Goal: Task Accomplishment & Management: Manage account settings

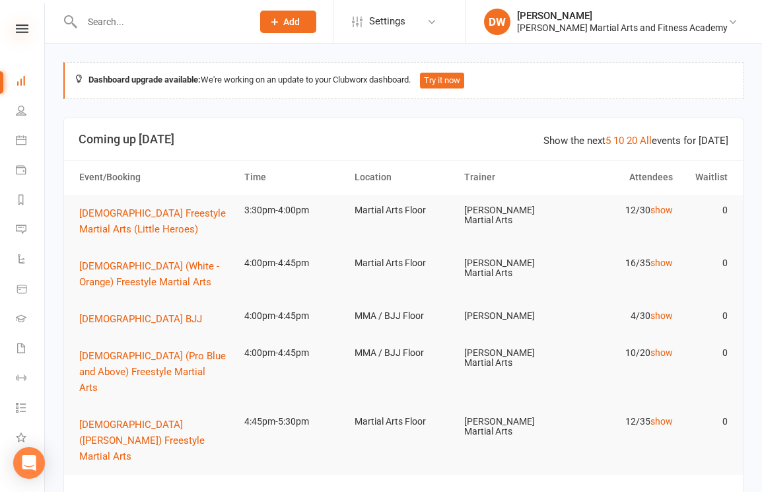
click at [28, 26] on icon at bounding box center [22, 28] width 13 height 9
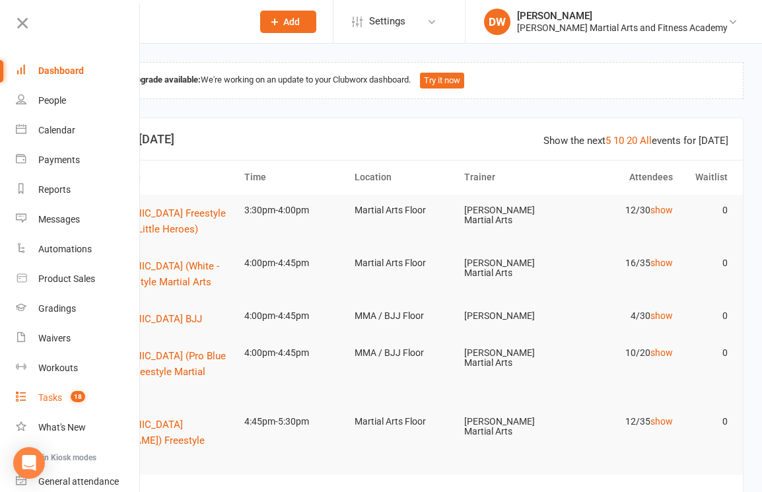
click at [61, 395] on div "Tasks" at bounding box center [50, 397] width 24 height 11
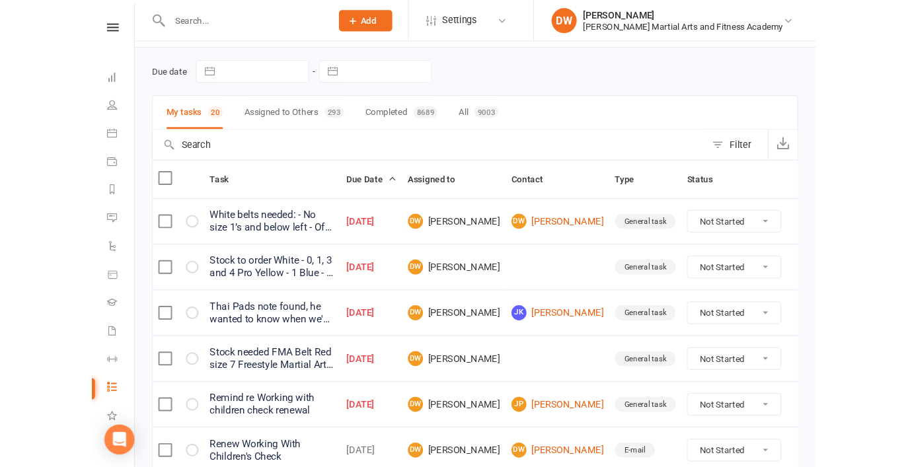
scroll to position [42, 0]
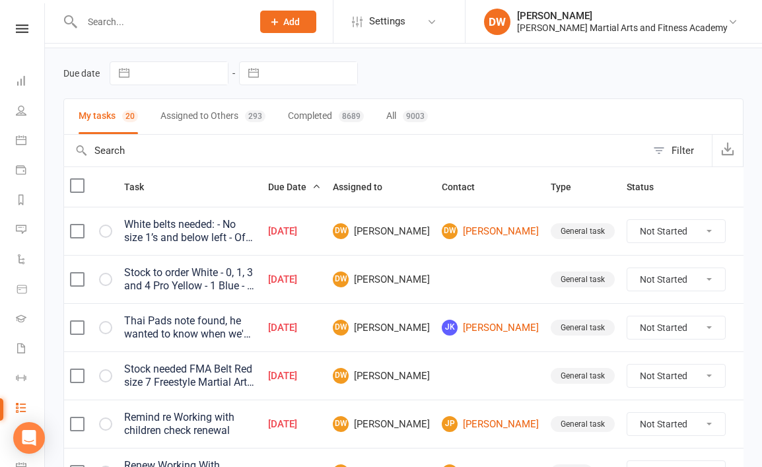
click at [235, 231] on div "White belts needed: - No size 1’s and below left - Of size 3, only 4 belts left…" at bounding box center [190, 231] width 132 height 26
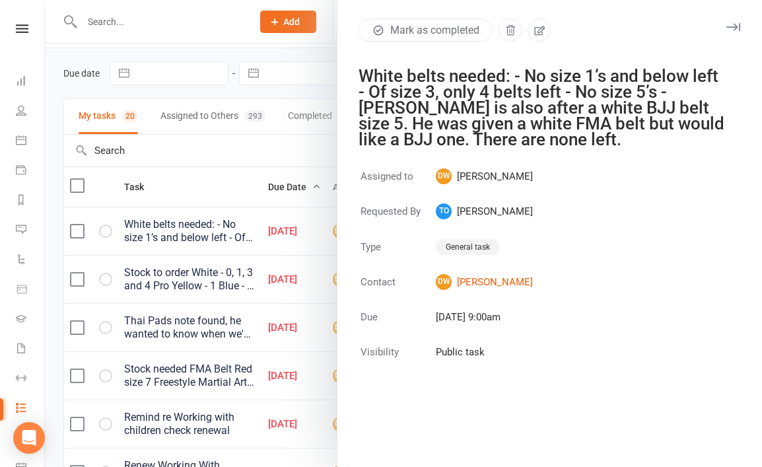
click at [256, 181] on div at bounding box center [403, 233] width 717 height 467
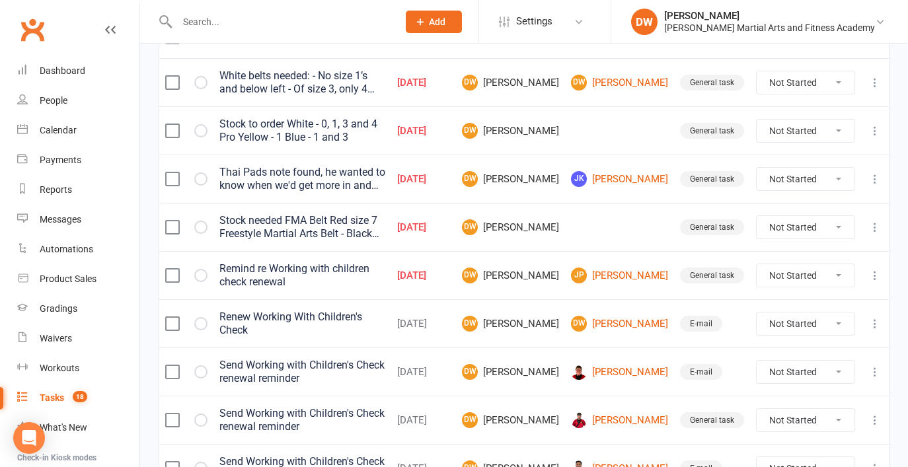
scroll to position [192, 0]
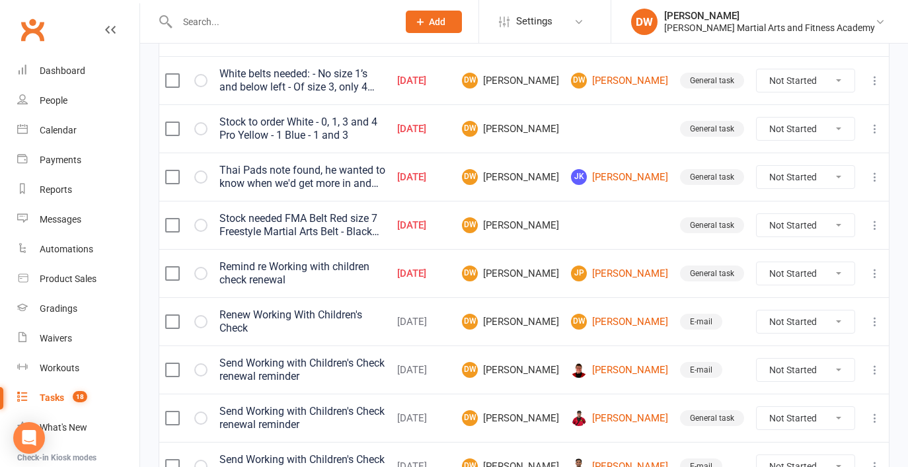
click at [762, 270] on icon at bounding box center [874, 273] width 13 height 13
click at [762, 328] on link "Edit" at bounding box center [816, 325] width 131 height 26
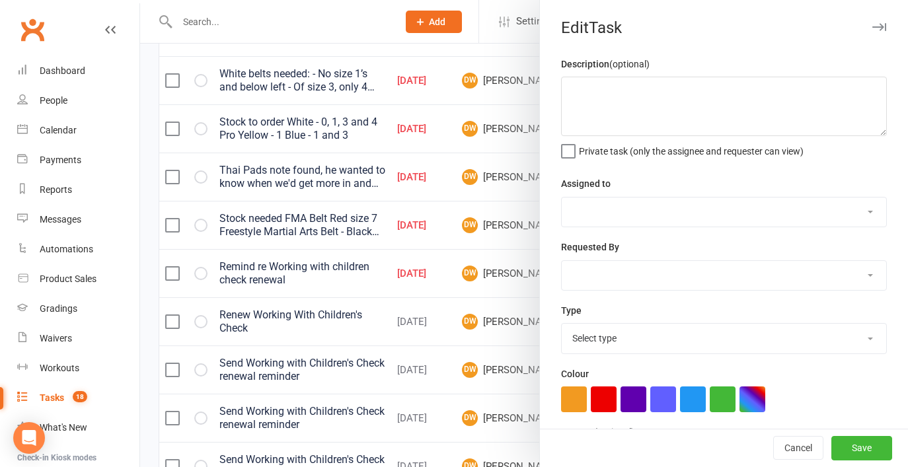
type textarea "Remind re Working with children check renewal"
select select "47621"
select select "47778"
type input "[DATE]"
type input "4:15pm"
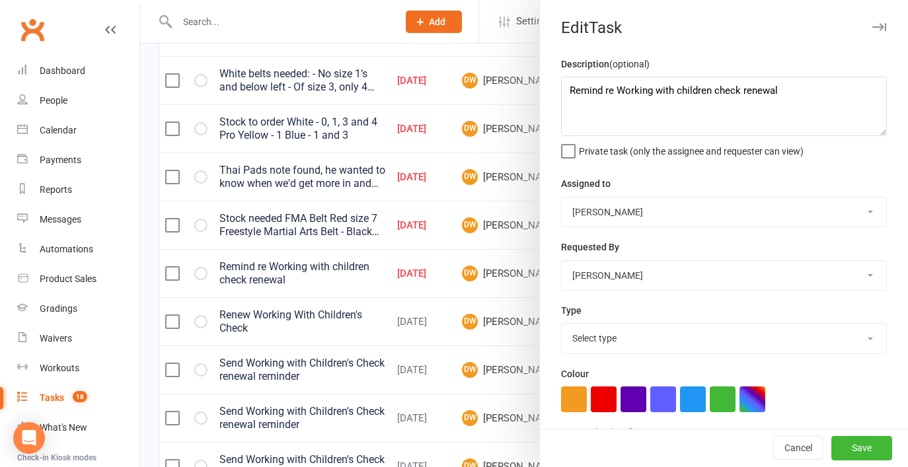
select select "25648"
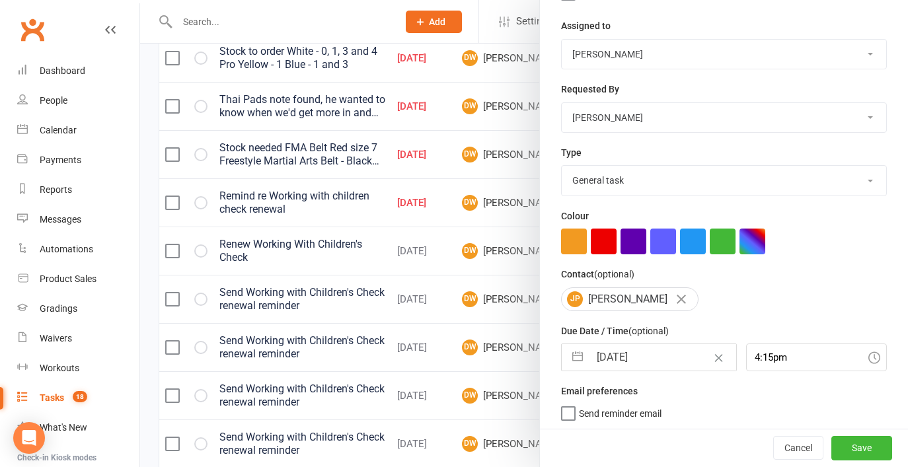
scroll to position [284, 0]
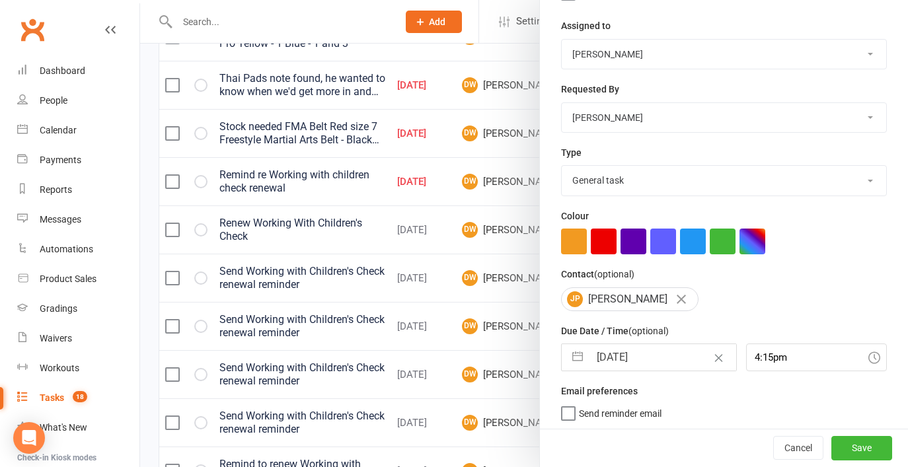
click at [637, 360] on input "[DATE]" at bounding box center [662, 357] width 147 height 26
select select "8"
select select "2025"
select select "9"
select select "2025"
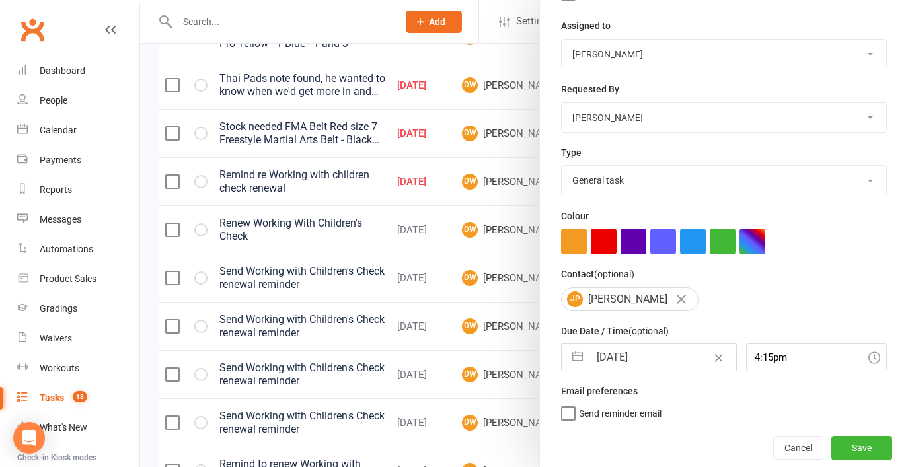
select select "10"
select select "2025"
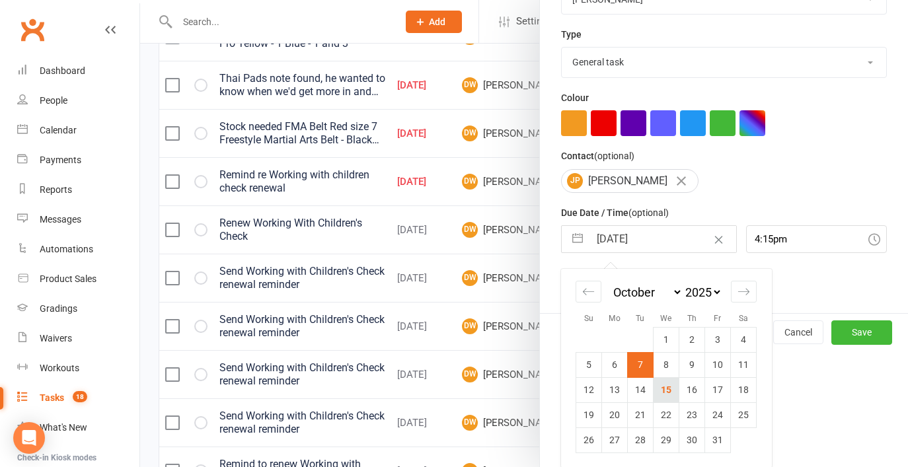
scroll to position [275, 0]
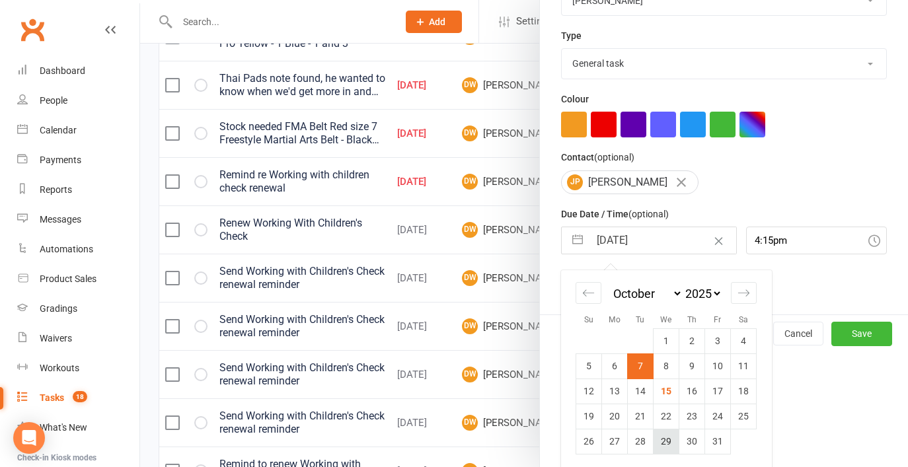
click at [667, 435] on td "29" at bounding box center [666, 441] width 26 height 25
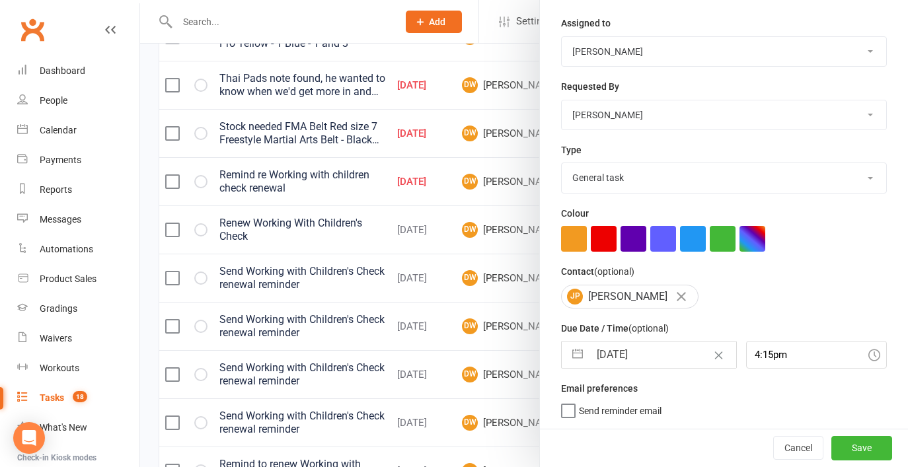
type input "[DATE]"
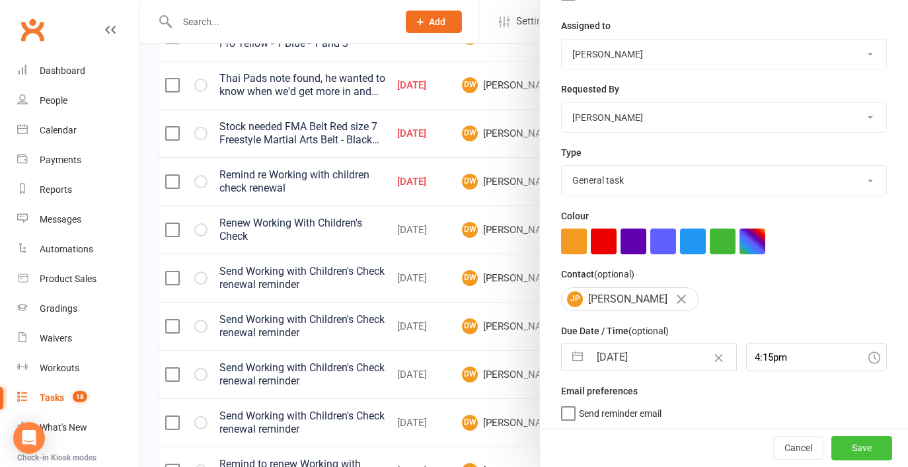
click at [762, 445] on button "Save" at bounding box center [861, 449] width 61 height 24
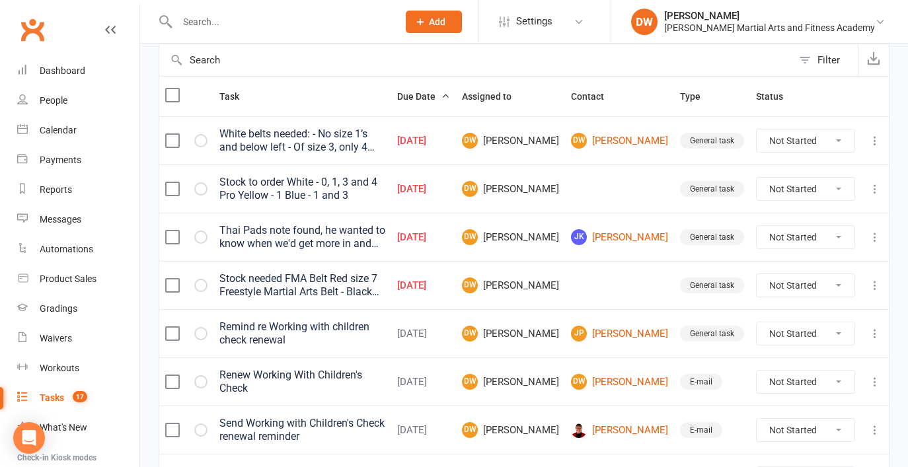
scroll to position [122, 0]
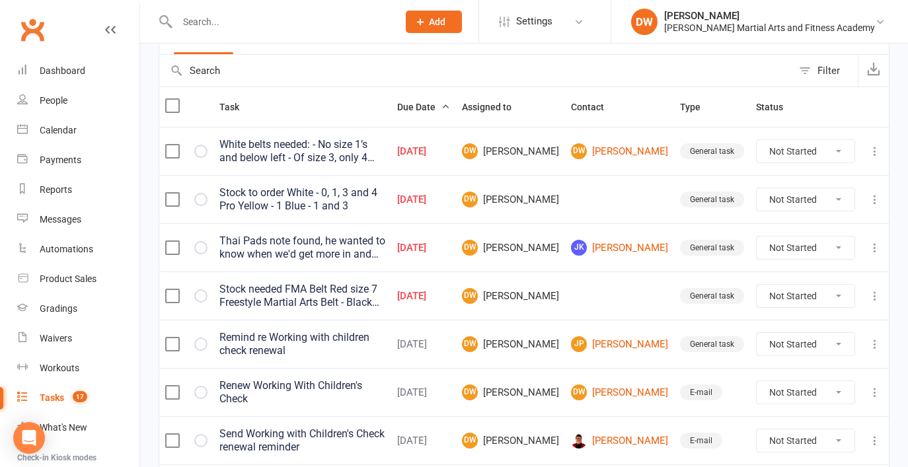
click at [385, 150] on div "White belts needed: - No size 1’s and below left - Of size 3, only 4 belts left…" at bounding box center [302, 151] width 166 height 26
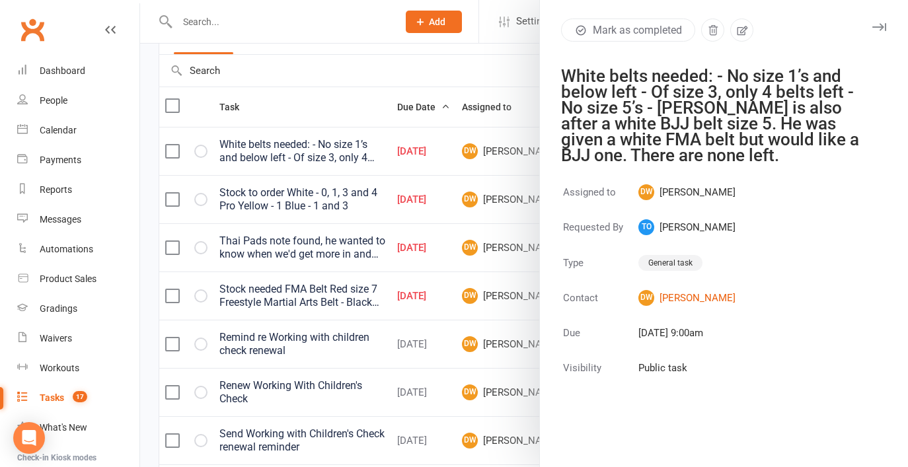
click at [430, 67] on div at bounding box center [524, 233] width 768 height 467
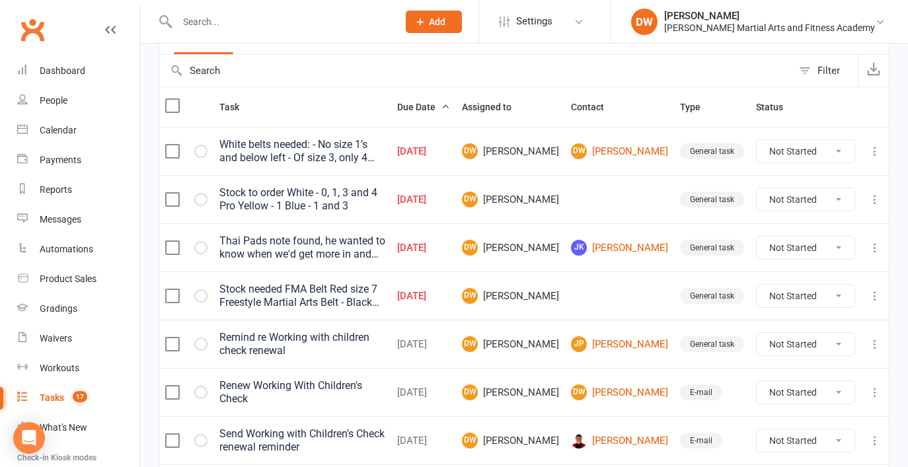
click at [762, 152] on icon at bounding box center [874, 151] width 13 height 13
click at [762, 224] on link "Delete" at bounding box center [816, 230] width 131 height 26
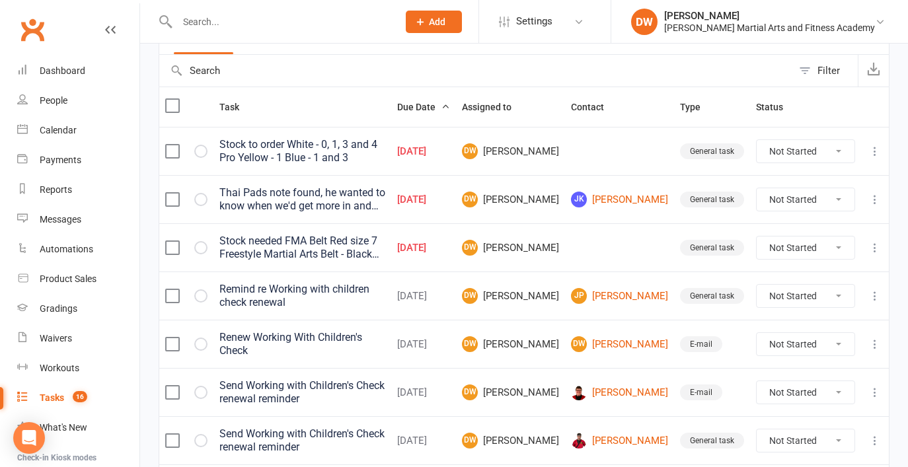
click at [762, 147] on icon at bounding box center [874, 151] width 13 height 13
click at [762, 232] on link "Delete" at bounding box center [816, 230] width 131 height 26
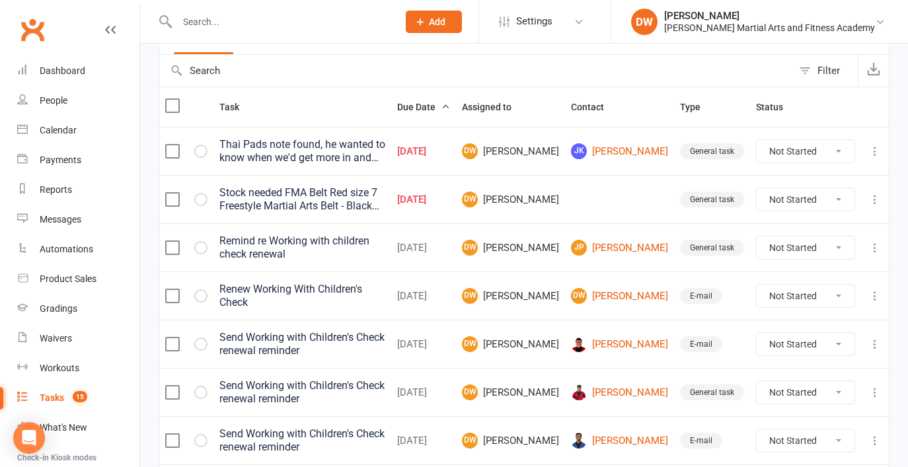
click at [344, 204] on div "Stock needed FMA Belt Red size 7 Freestyle Martial Arts Belt - Black Green - 6 …" at bounding box center [302, 199] width 166 height 26
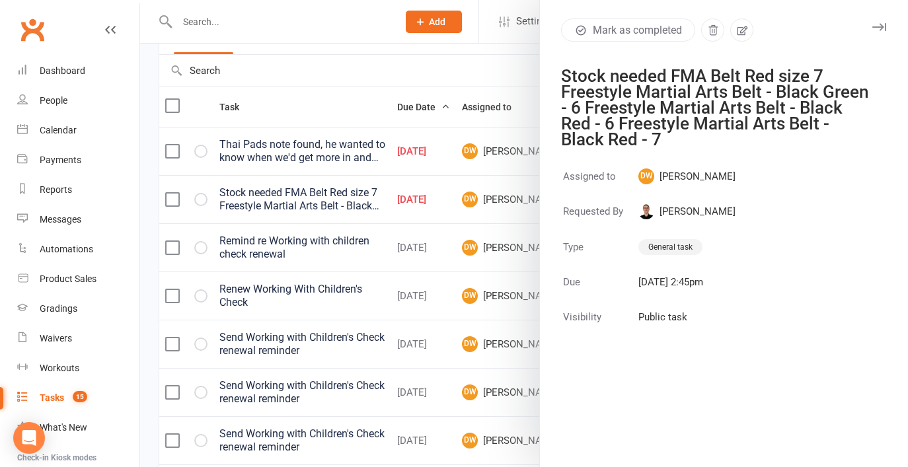
click at [348, 194] on div at bounding box center [524, 233] width 768 height 467
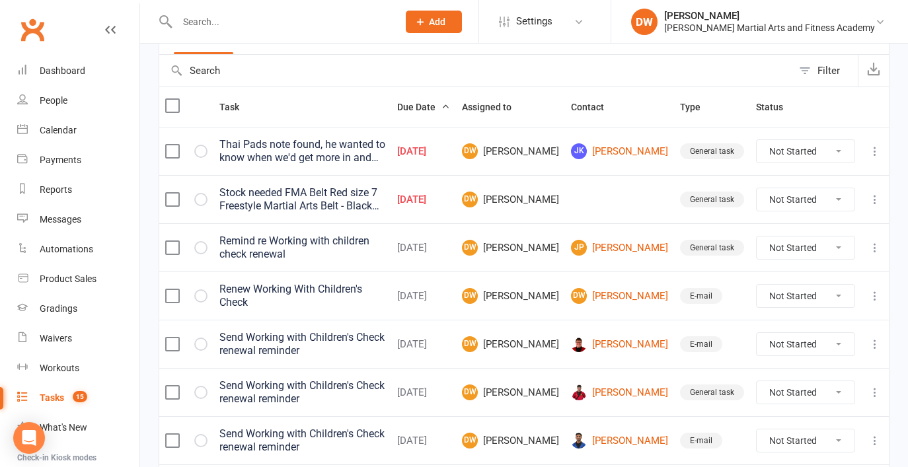
click at [762, 195] on icon at bounding box center [874, 199] width 13 height 13
click at [762, 275] on link "Delete" at bounding box center [816, 278] width 131 height 26
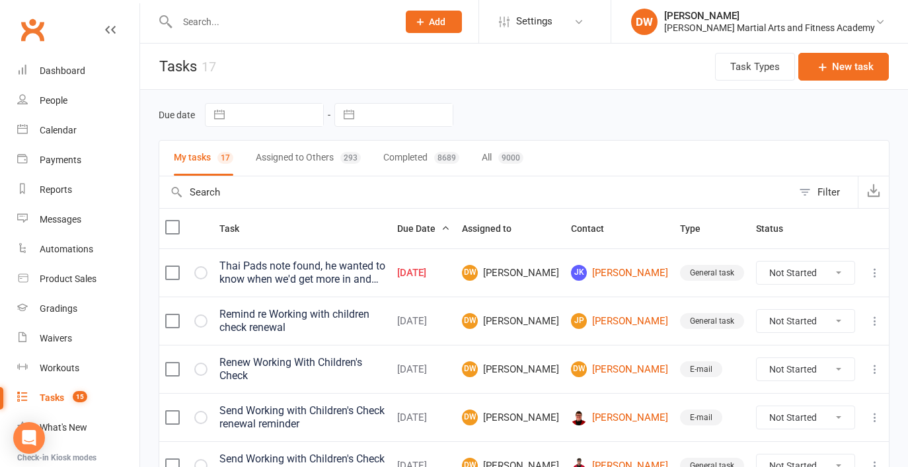
scroll to position [0, 0]
click at [342, 277] on div "Thai Pads note found, he wanted to know when we'd get more in and how much they…" at bounding box center [302, 273] width 166 height 26
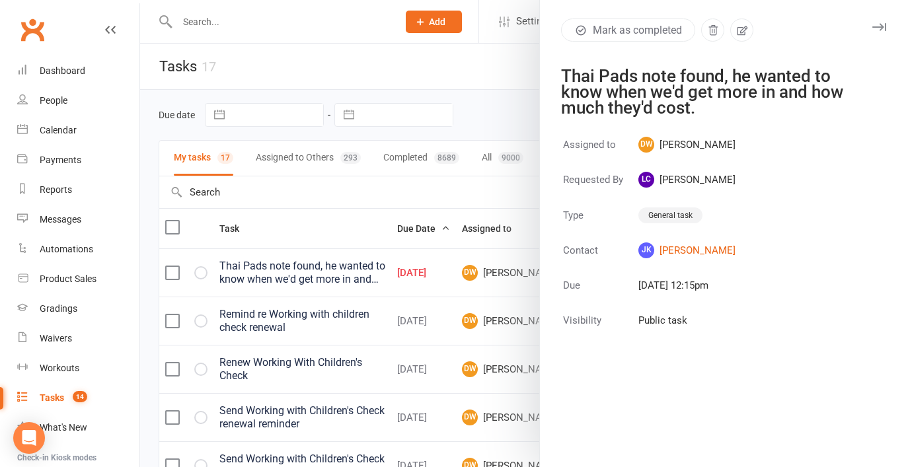
click at [315, 270] on div at bounding box center [524, 233] width 768 height 467
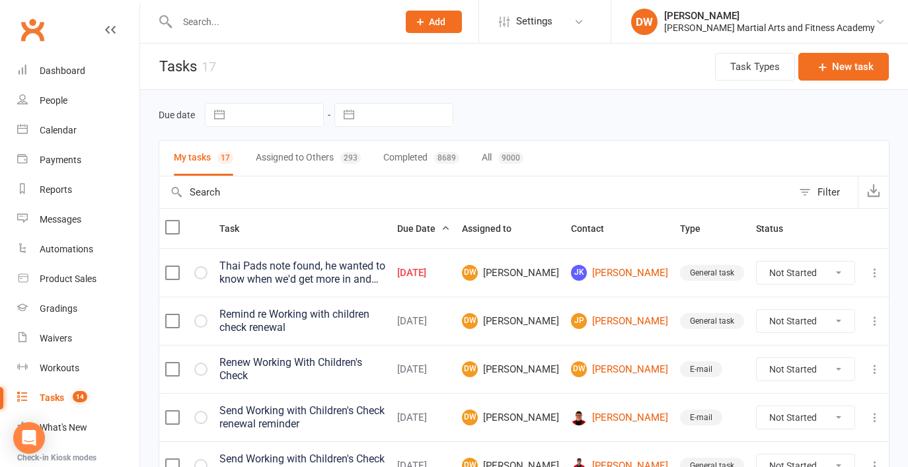
click at [73, 393] on span "14" at bounding box center [80, 396] width 15 height 11
click at [320, 159] on button "Assigned to Others 293" at bounding box center [308, 158] width 105 height 35
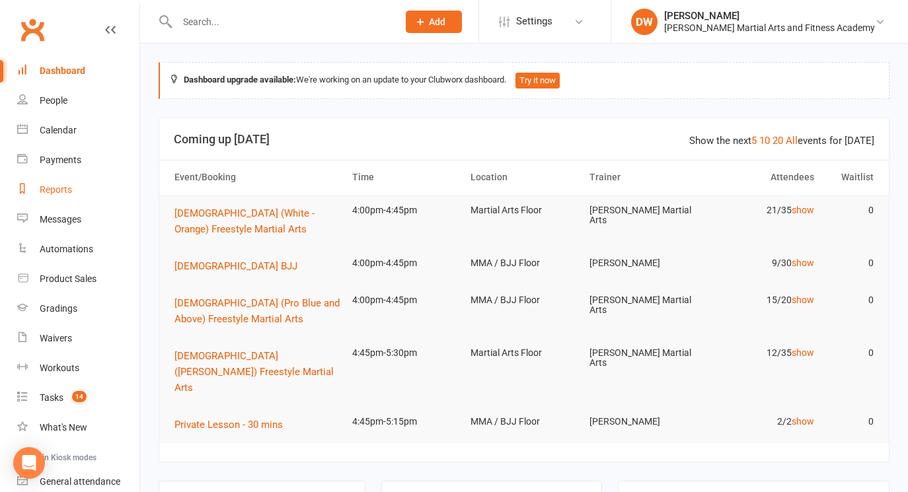
click at [57, 185] on div "Reports" at bounding box center [56, 189] width 32 height 11
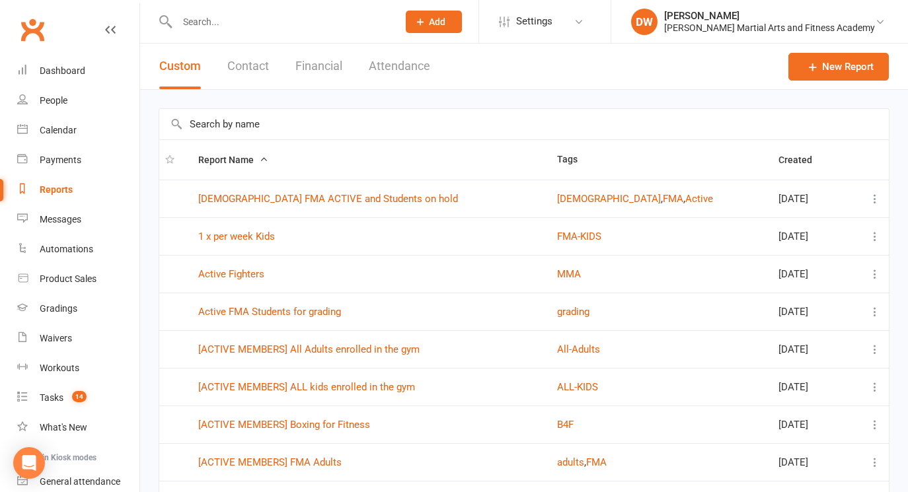
click at [383, 72] on button "Attendance" at bounding box center [399, 67] width 61 height 46
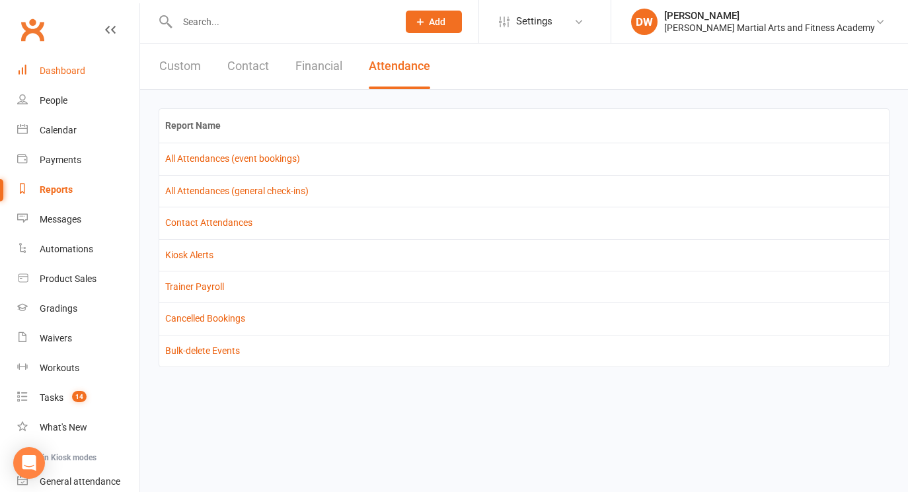
click at [71, 59] on link "Dashboard" at bounding box center [78, 71] width 122 height 30
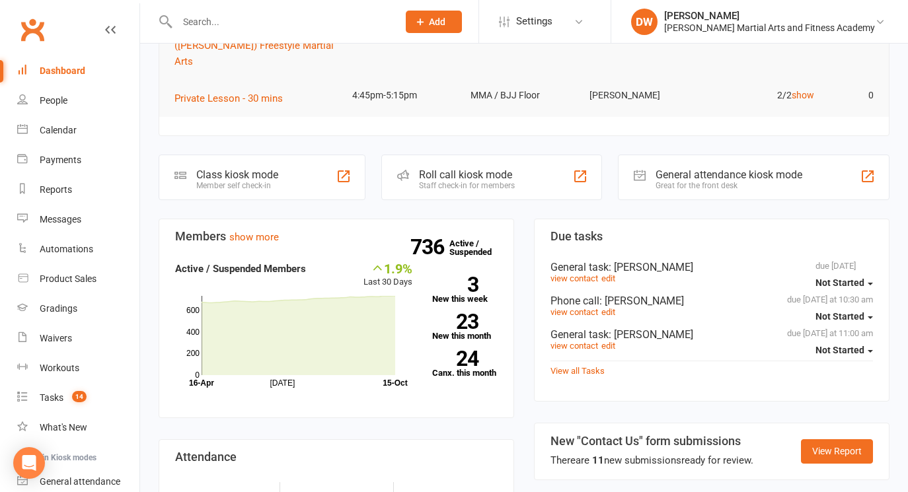
scroll to position [327, 0]
click at [472, 235] on link "736 Active / Suspended" at bounding box center [478, 247] width 58 height 37
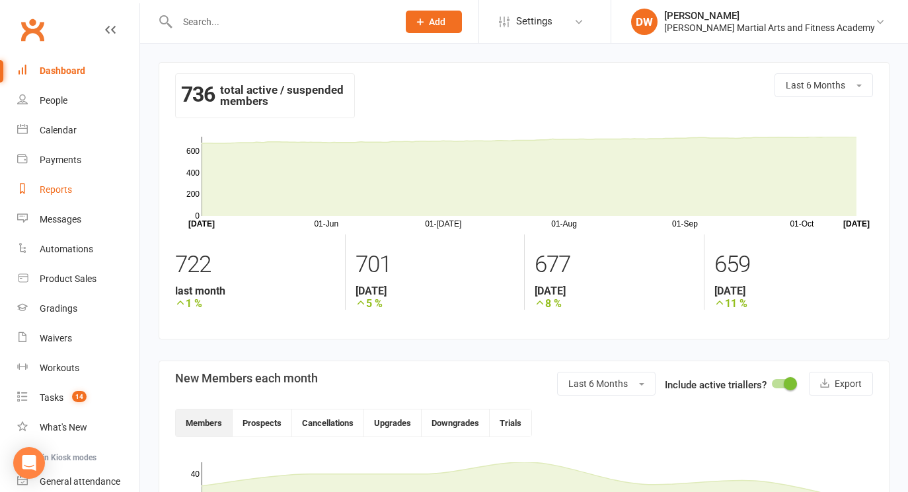
click at [59, 185] on div "Reports" at bounding box center [56, 189] width 32 height 11
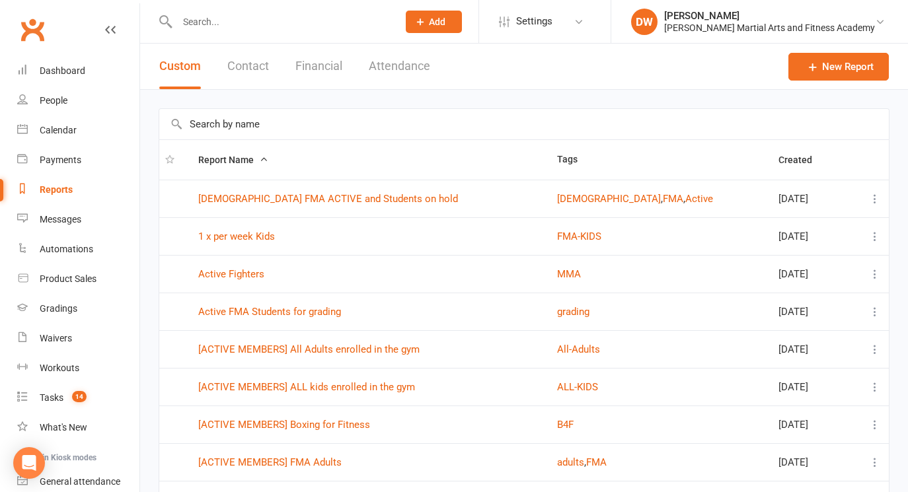
click at [289, 116] on input "text" at bounding box center [523, 124] width 729 height 30
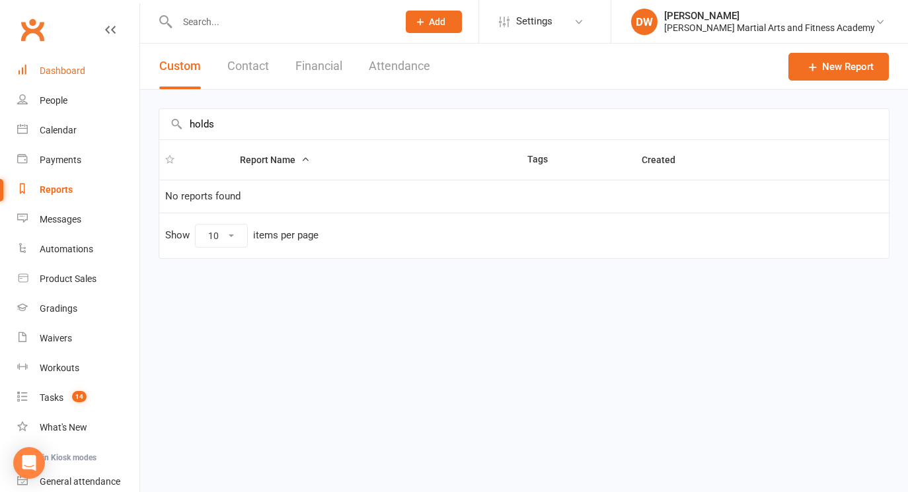
type input "holds"
click at [71, 71] on div "Dashboard" at bounding box center [63, 70] width 46 height 11
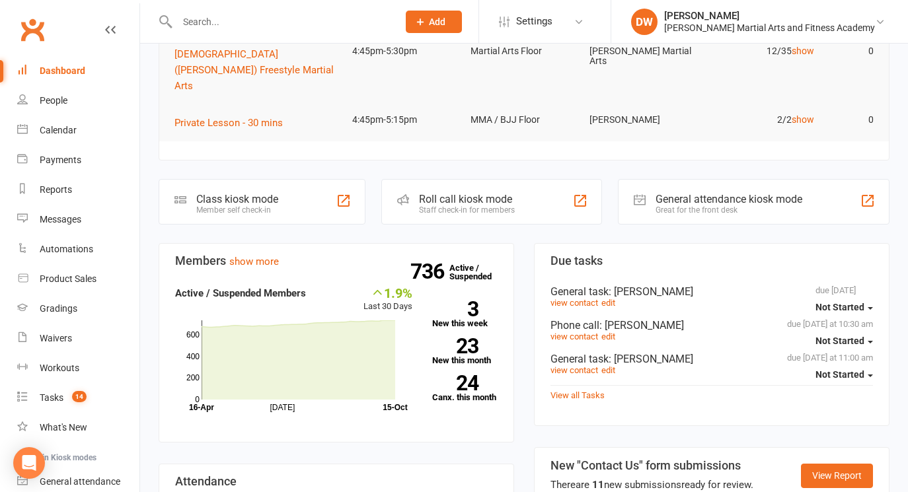
scroll to position [340, 0]
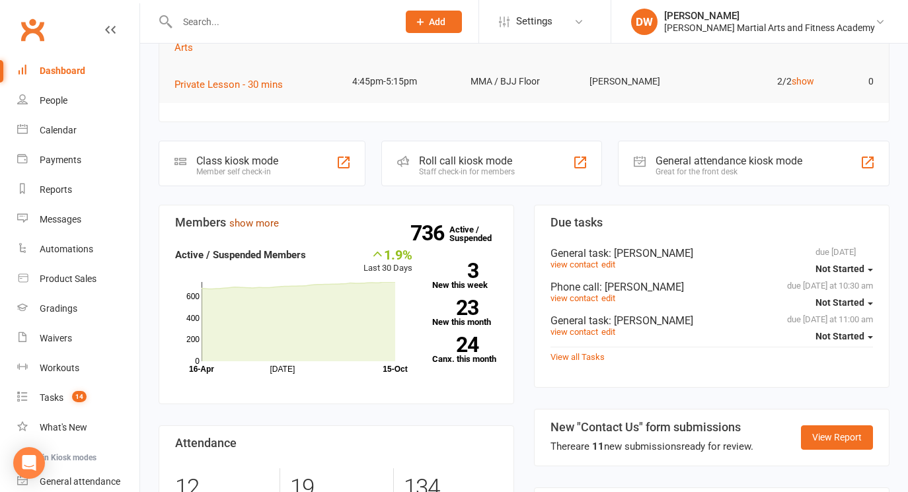
click at [269, 217] on link "show more" at bounding box center [254, 223] width 50 height 12
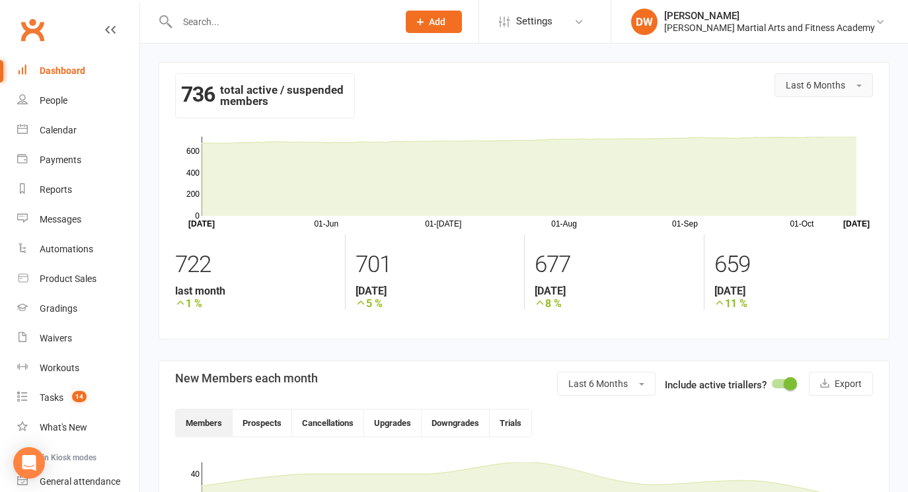
click at [795, 82] on span "Last 6 Months" at bounding box center [814, 85] width 59 height 11
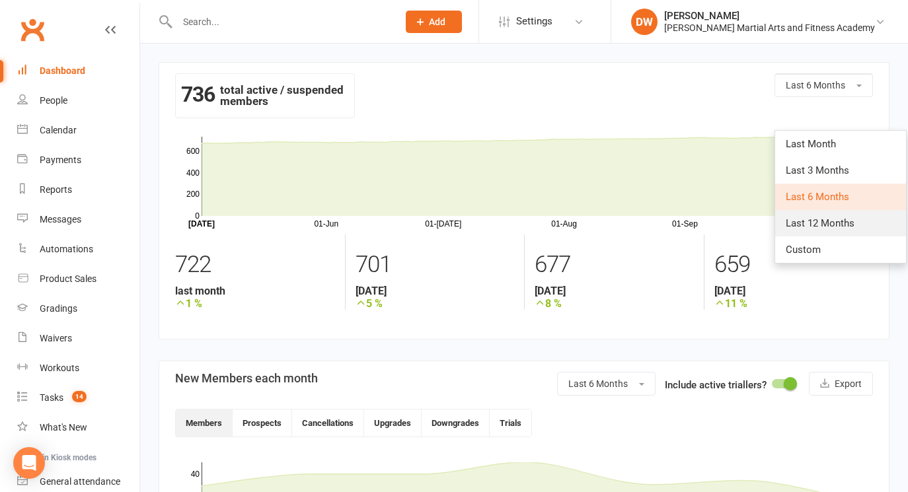
click at [831, 225] on span "Last 12 Months" at bounding box center [819, 223] width 69 height 12
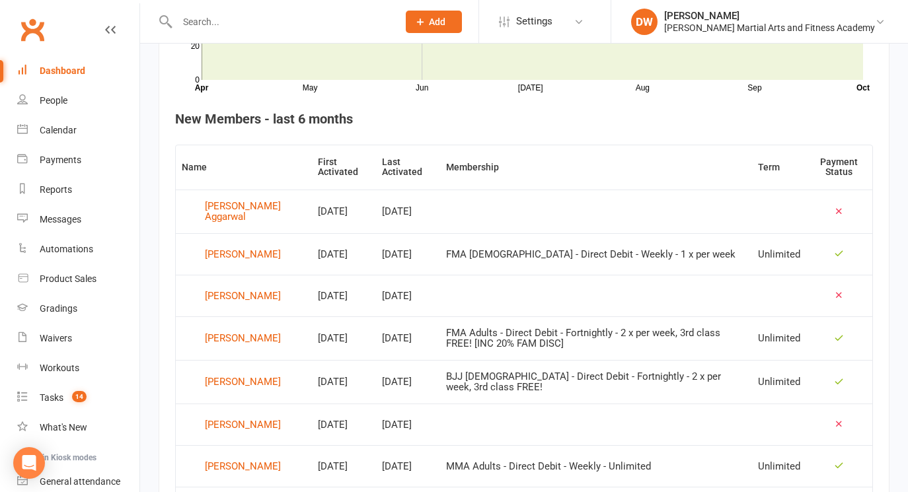
scroll to position [470, 1]
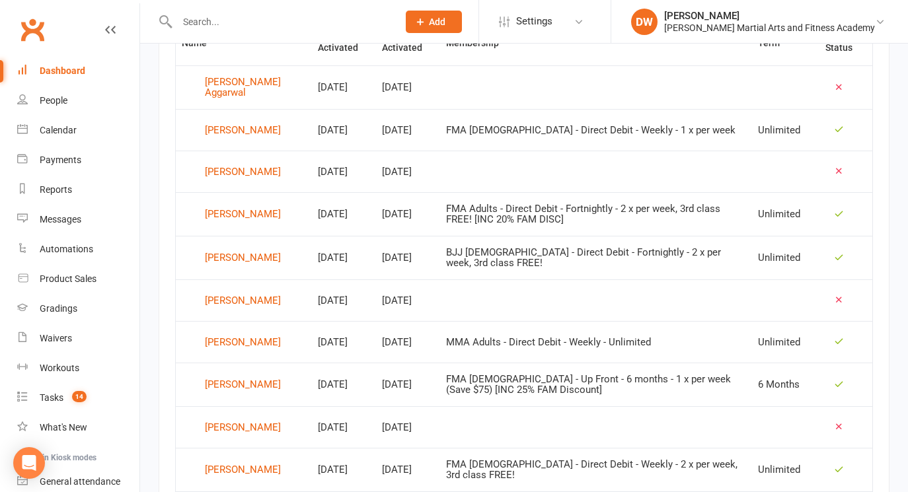
click at [70, 70] on div "Dashboard" at bounding box center [63, 70] width 46 height 11
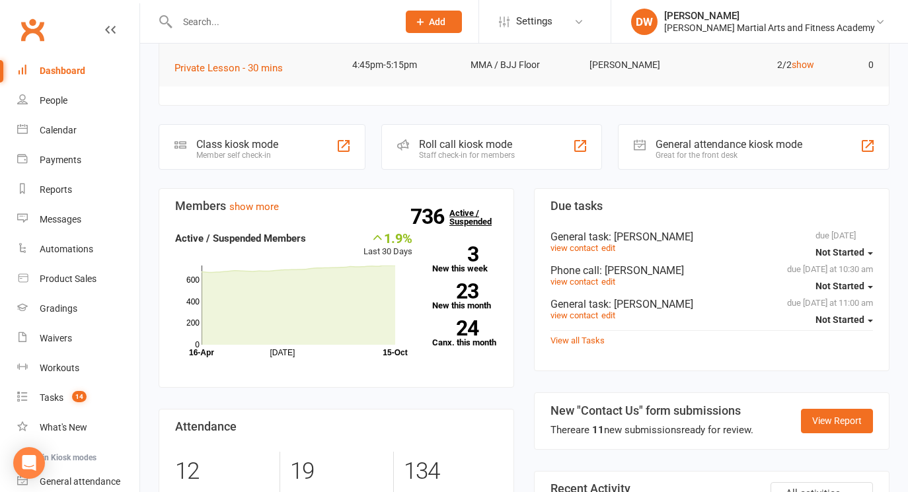
scroll to position [377, 0]
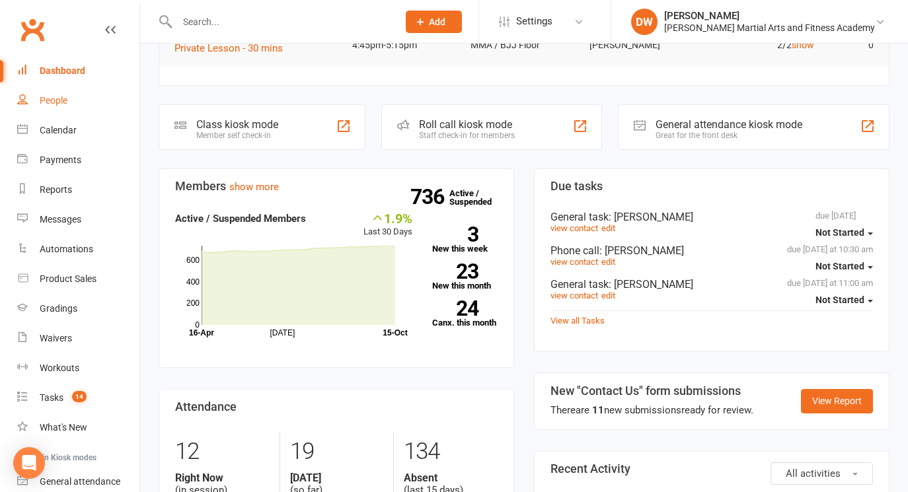
click at [51, 100] on div "People" at bounding box center [54, 100] width 28 height 11
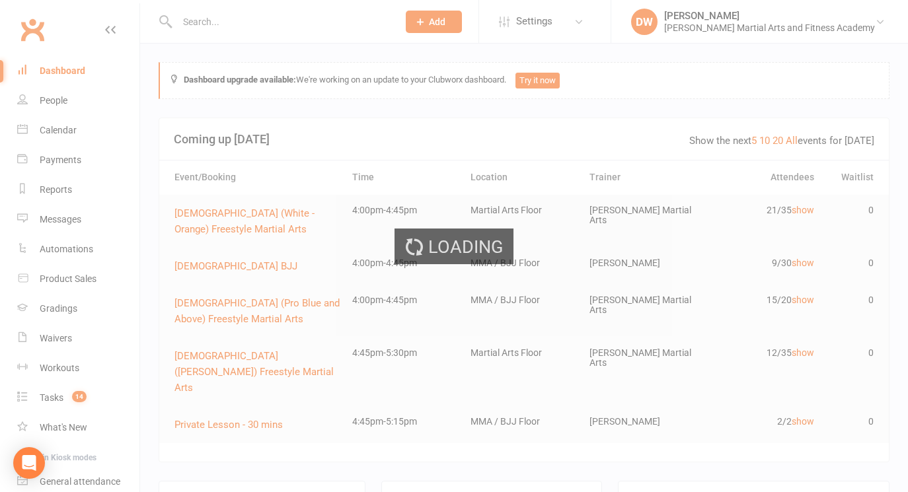
select select "100"
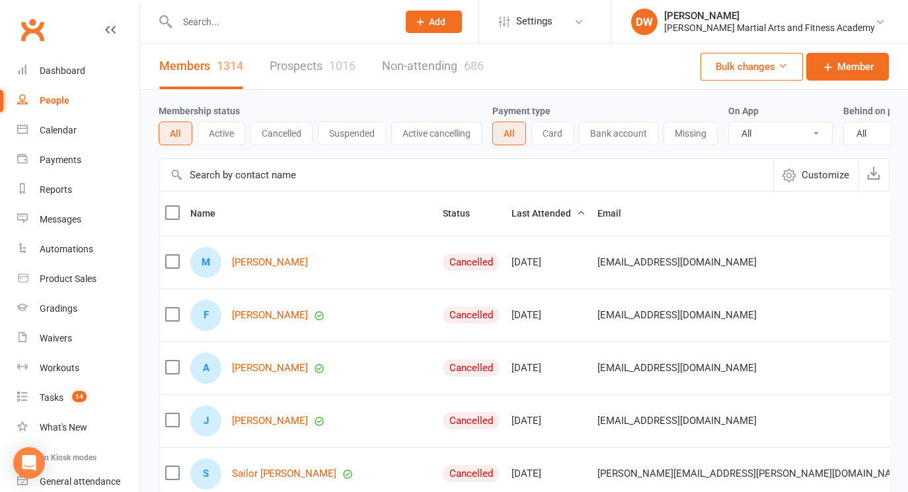
click at [356, 120] on div "Membership status All Active Cancelled Suspended Active cancelling" at bounding box center [326, 124] width 334 height 42
click at [355, 137] on button "Suspended" at bounding box center [352, 134] width 68 height 24
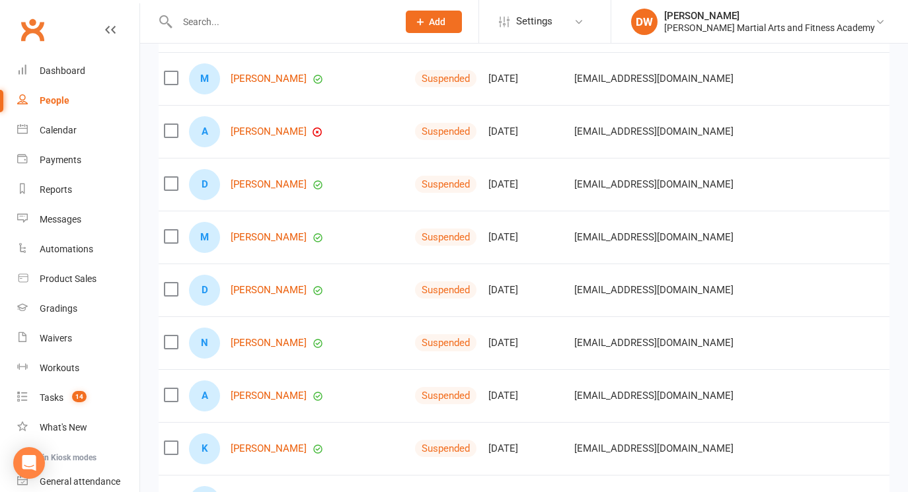
scroll to position [1667, 0]
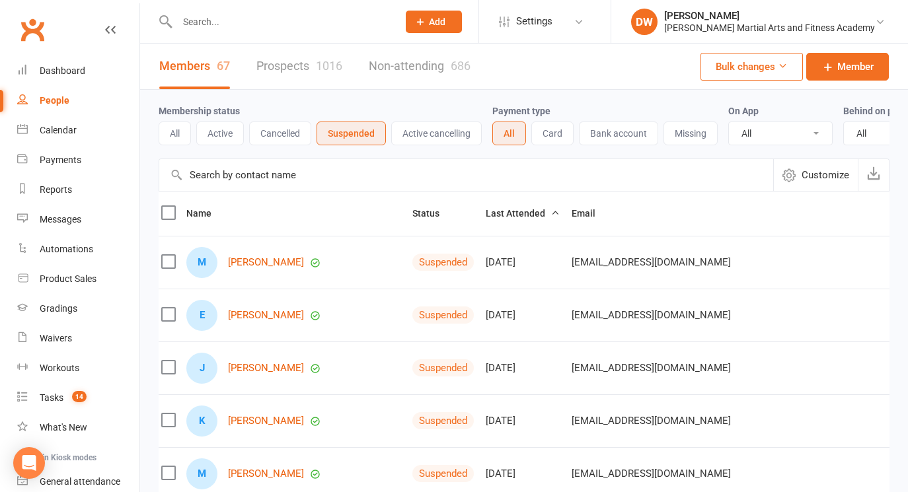
click at [492, 210] on span "Last Attended" at bounding box center [523, 213] width 74 height 11
click at [247, 262] on link "Mark Cai" at bounding box center [266, 262] width 76 height 11
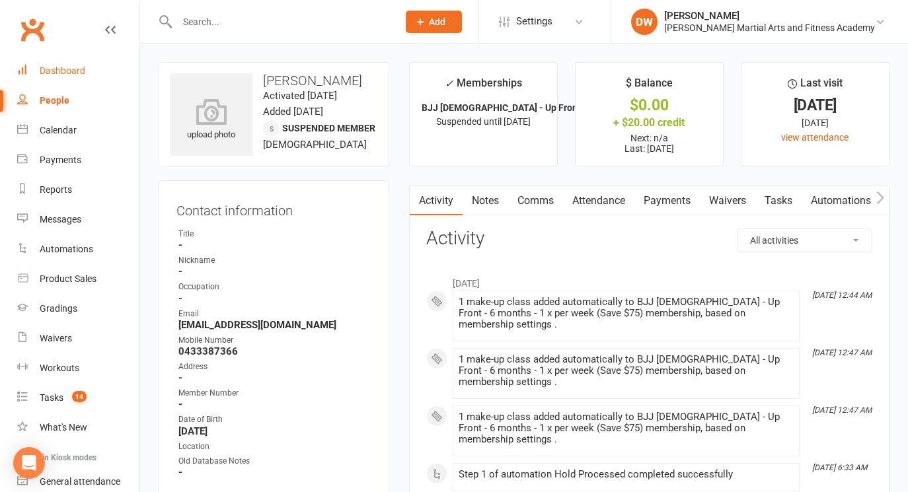
click at [44, 65] on link "Dashboard" at bounding box center [78, 71] width 122 height 30
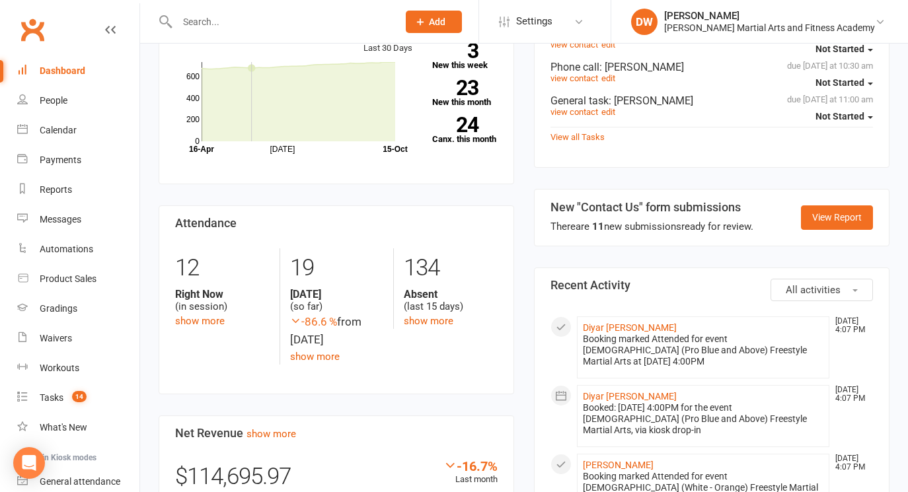
scroll to position [561, 0]
click at [844, 205] on link "View Report" at bounding box center [837, 217] width 72 height 24
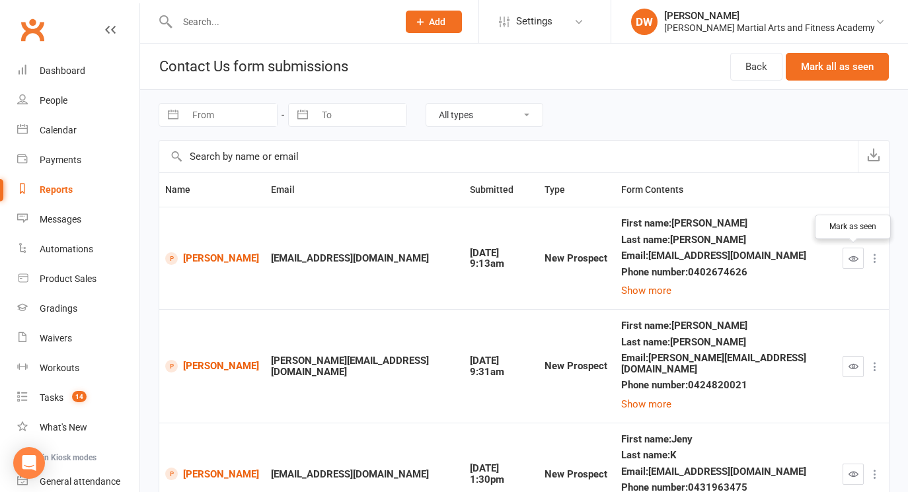
click at [857, 258] on icon "button" at bounding box center [853, 259] width 10 height 10
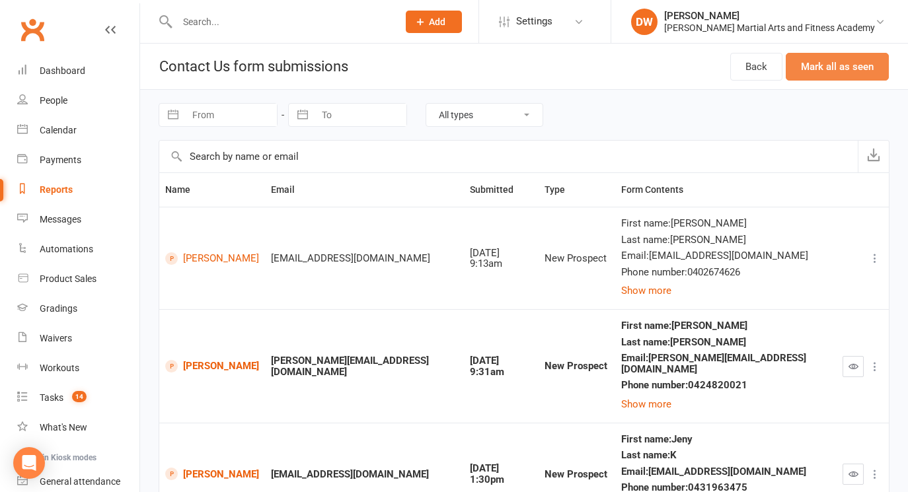
click at [816, 60] on button "Mark all as seen" at bounding box center [836, 67] width 103 height 28
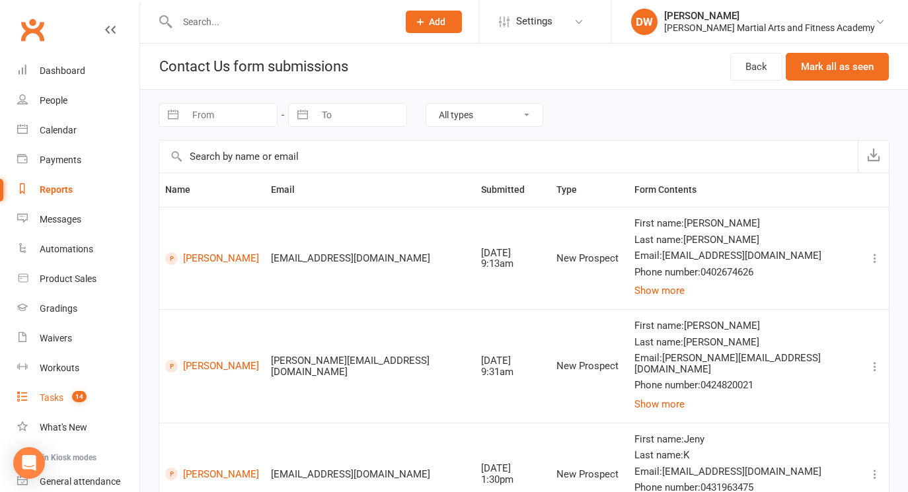
click at [61, 396] on div "Tasks" at bounding box center [52, 397] width 24 height 11
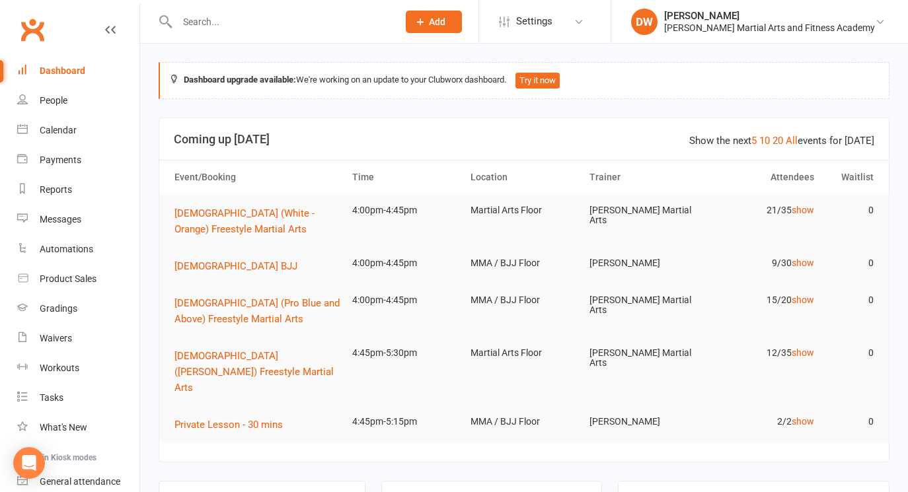
click at [215, 19] on input "text" at bounding box center [280, 22] width 215 height 18
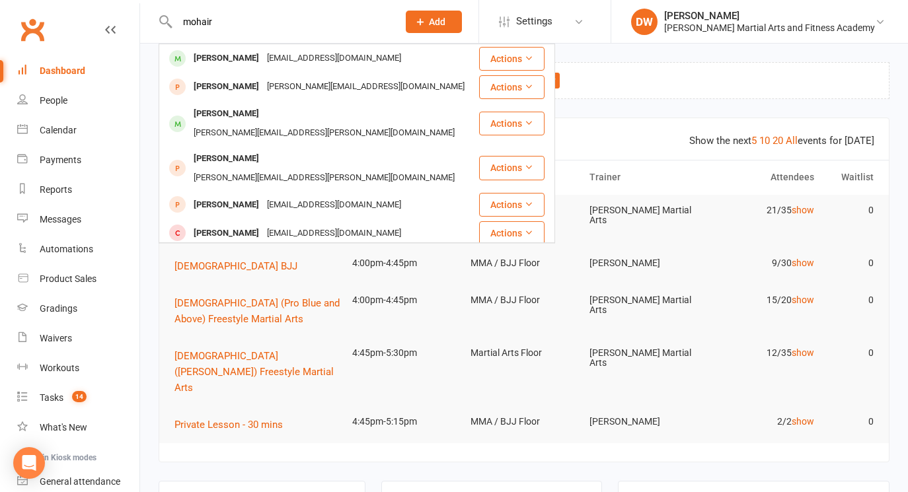
type input "mohair"
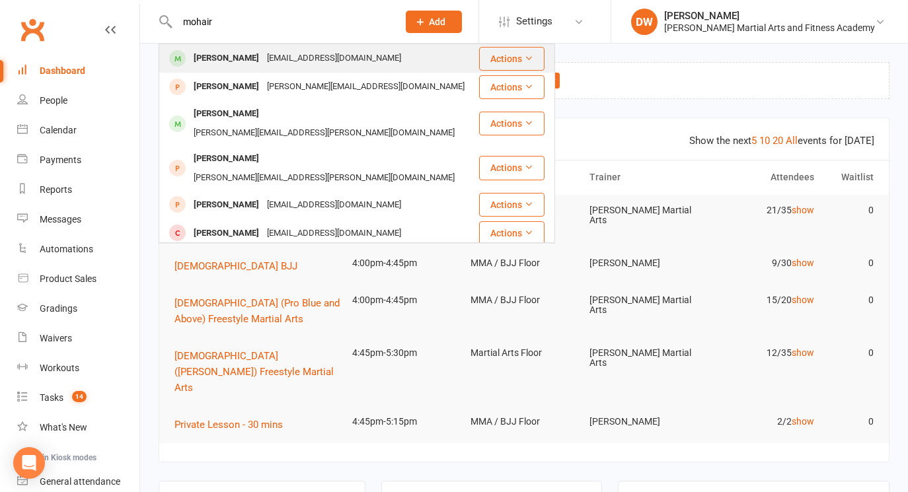
drag, startPoint x: 229, startPoint y: 38, endPoint x: 270, endPoint y: 56, distance: 45.5
click at [263, 56] on div "Mohammad Dadras" at bounding box center [226, 58] width 73 height 19
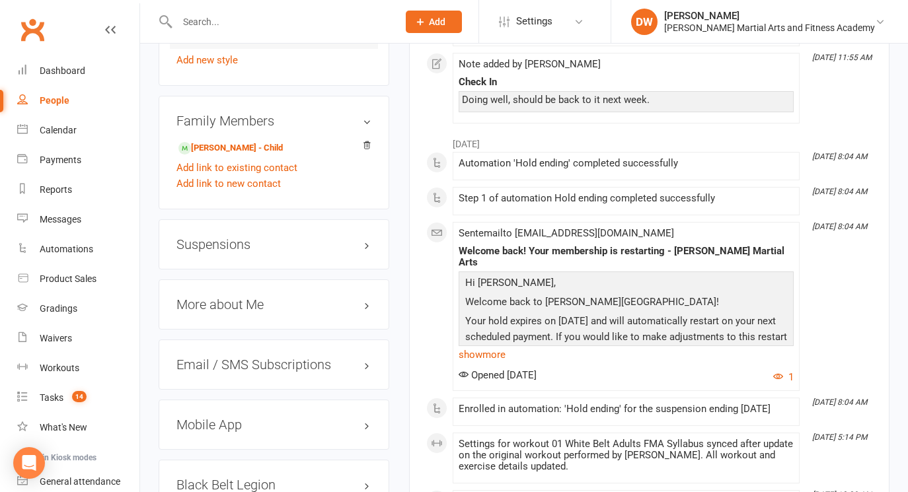
scroll to position [1138, 0]
click at [232, 155] on link "Daniel Dadras - Child" at bounding box center [230, 148] width 104 height 14
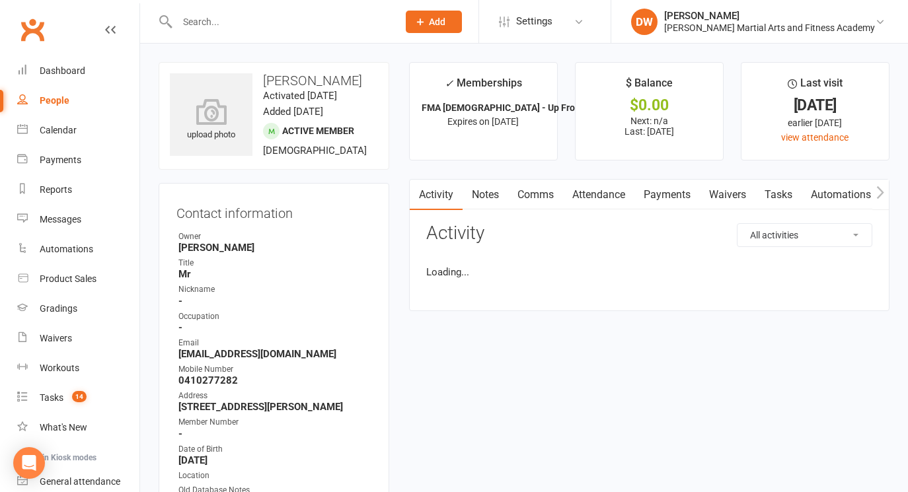
click at [661, 190] on link "Payments" at bounding box center [666, 195] width 65 height 30
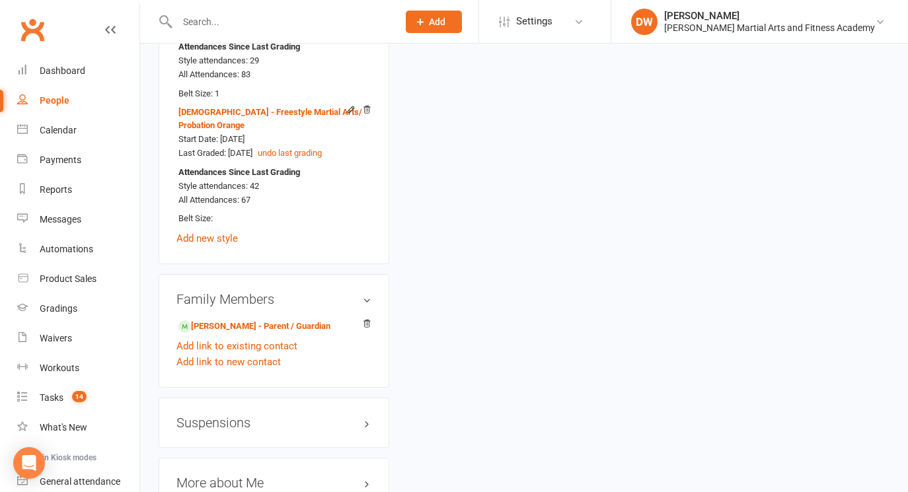
scroll to position [1185, 0]
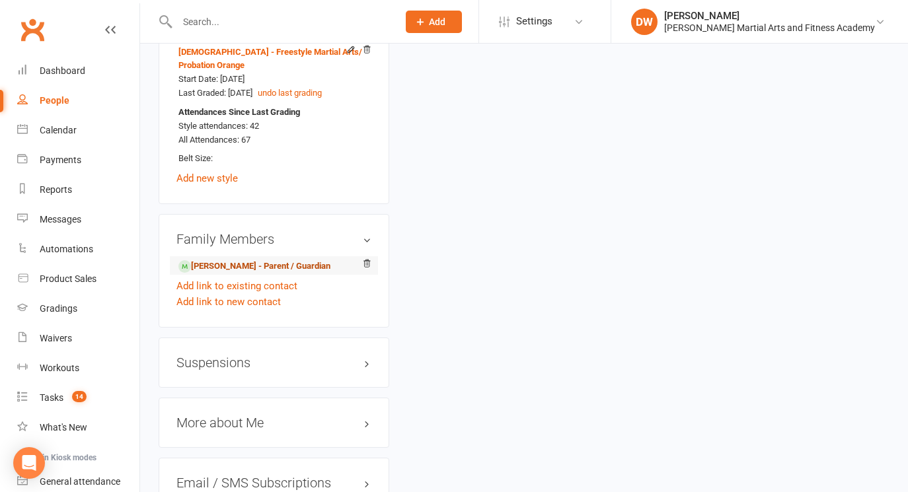
click at [249, 273] on link "Mohammad Dadras - Parent / Guardian" at bounding box center [254, 267] width 152 height 14
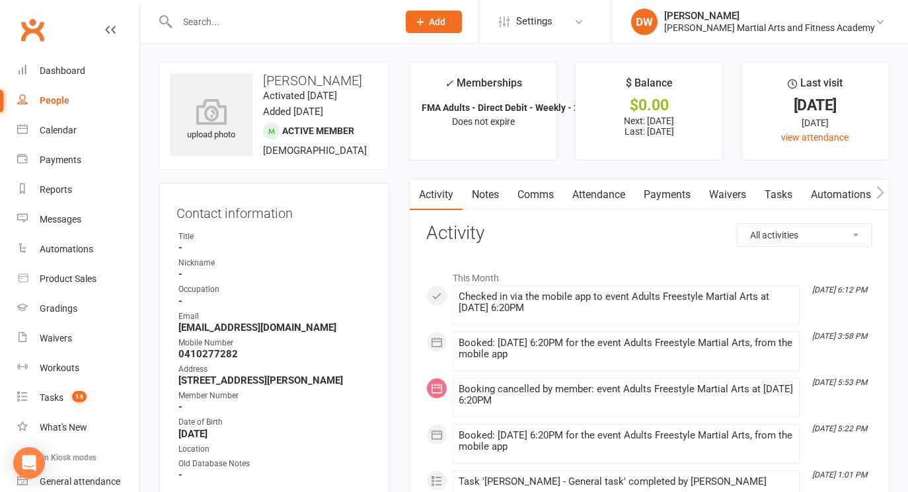
click at [672, 196] on link "Payments" at bounding box center [666, 195] width 65 height 30
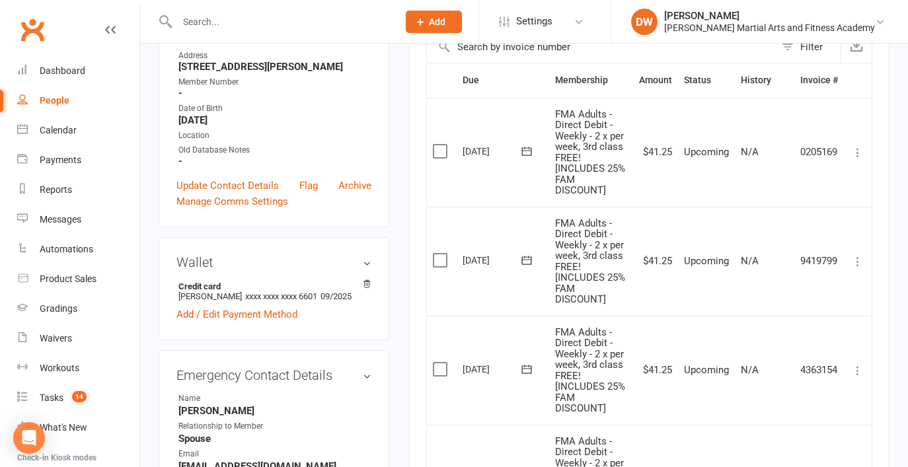
scroll to position [316, 0]
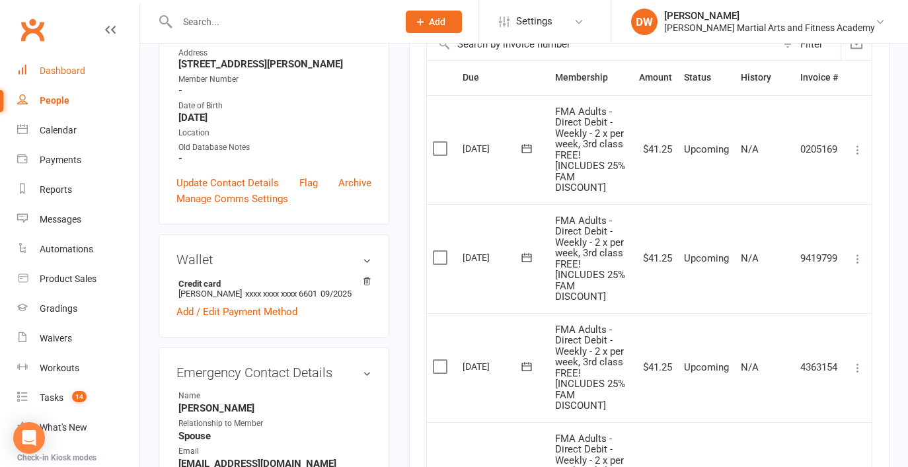
click at [72, 72] on div "Dashboard" at bounding box center [63, 70] width 46 height 11
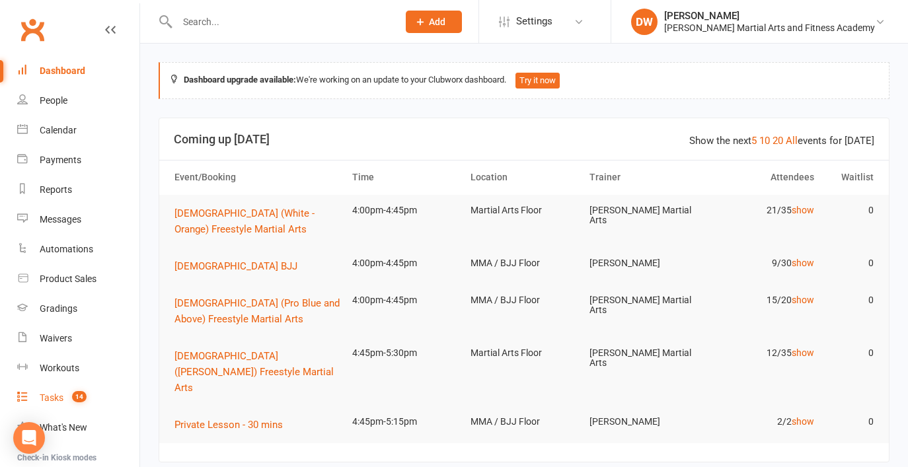
click at [44, 396] on div "Tasks" at bounding box center [52, 397] width 24 height 11
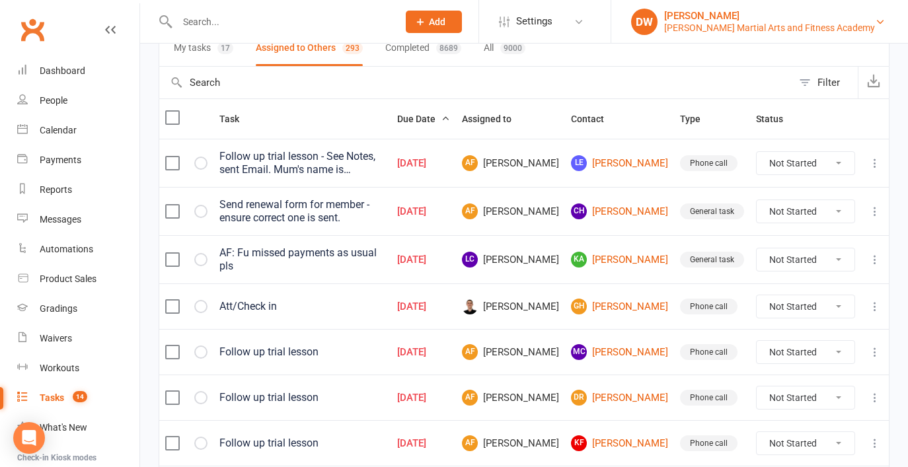
scroll to position [110, 0]
